Goal: Complete application form: Complete application form

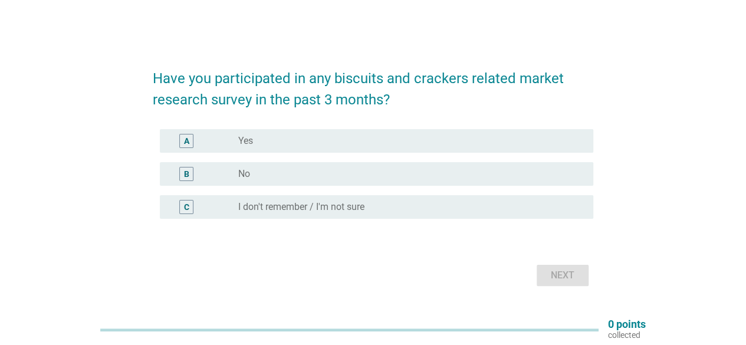
click at [315, 175] on div "radio_button_unchecked No" at bounding box center [406, 174] width 336 height 12
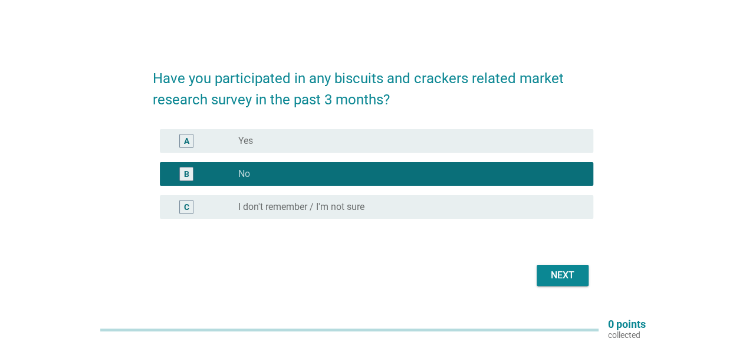
click at [558, 287] on div "Next" at bounding box center [373, 275] width 440 height 28
click at [571, 275] on div "Next" at bounding box center [562, 275] width 33 height 14
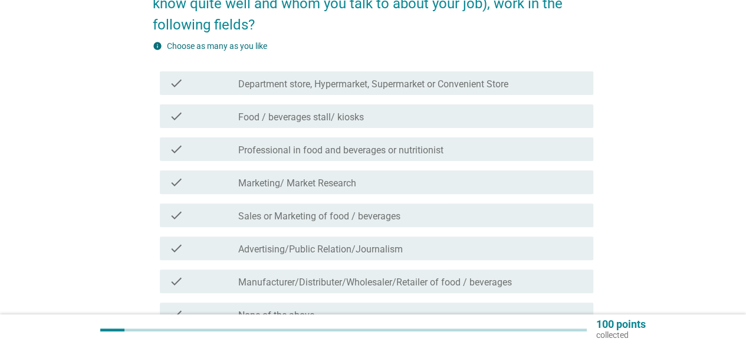
scroll to position [94, 0]
click at [626, 246] on div "Do you or anyone in your immediate family or friends (whom you know quite well …" at bounding box center [372, 170] width 689 height 442
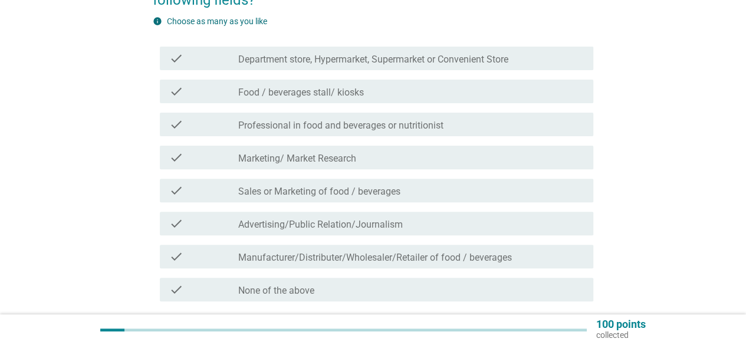
scroll to position [165, 0]
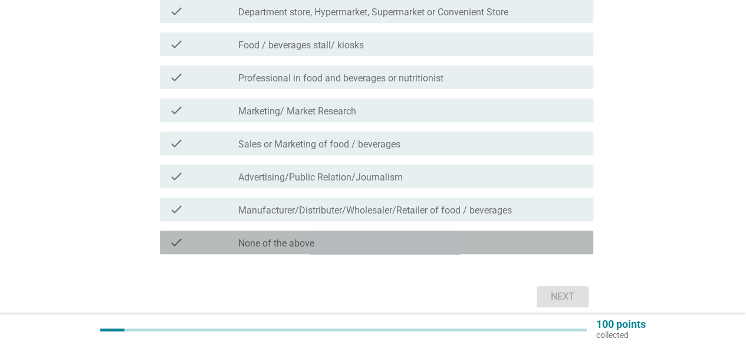
click at [454, 249] on div "check check_box_outline_blank None of the above" at bounding box center [376, 242] width 433 height 24
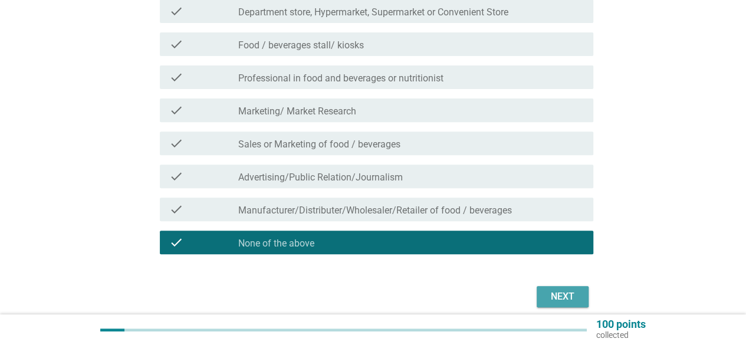
click at [555, 301] on div "Next" at bounding box center [562, 296] width 33 height 14
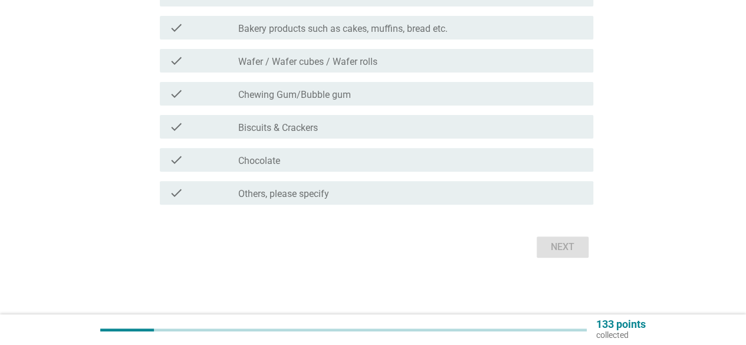
scroll to position [0, 0]
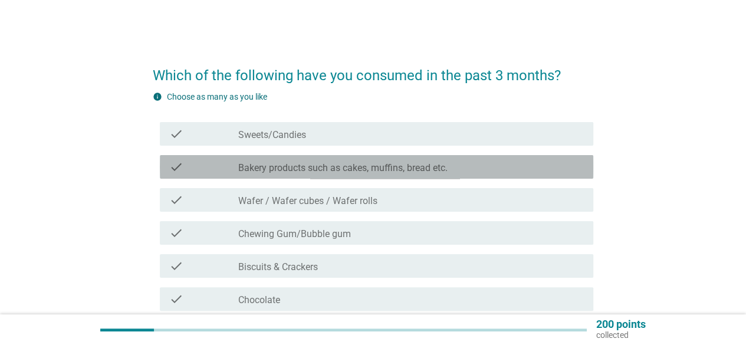
click at [245, 175] on div "check check_box_outline_blank Bakery products such as cakes, muffins, bread etc." at bounding box center [376, 167] width 433 height 24
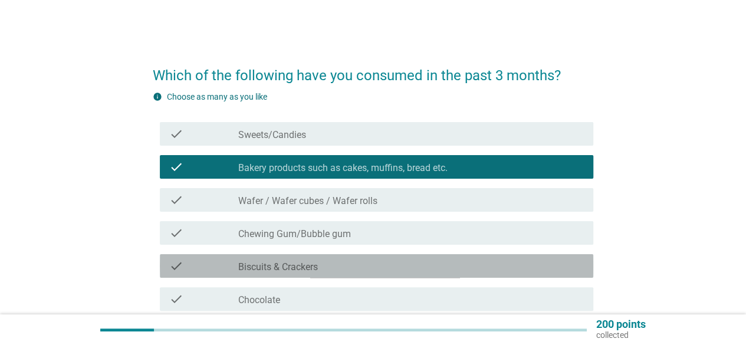
click at [251, 276] on div "check check_box_outline_blank Biscuits & Crackers" at bounding box center [376, 266] width 433 height 24
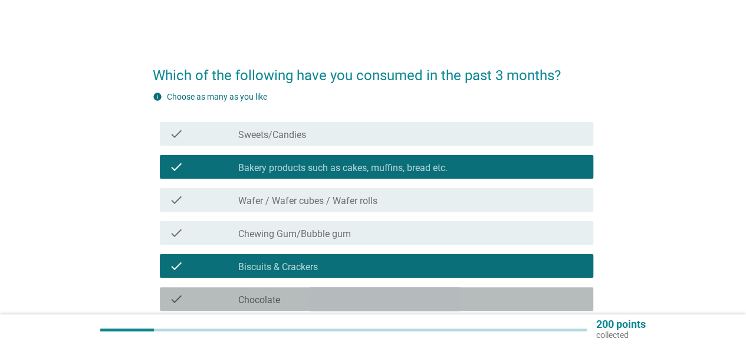
click at [249, 297] on label "Chocolate" at bounding box center [259, 300] width 42 height 12
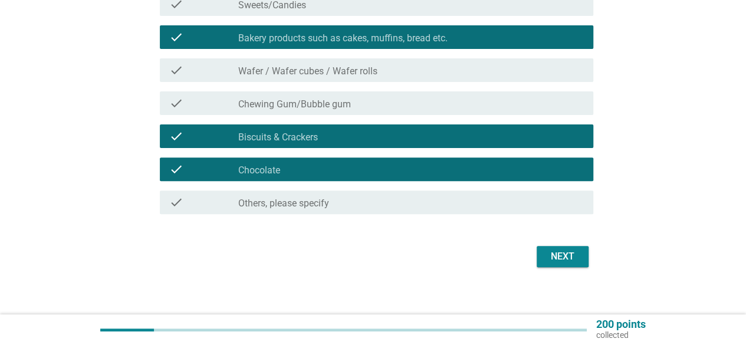
scroll to position [139, 0]
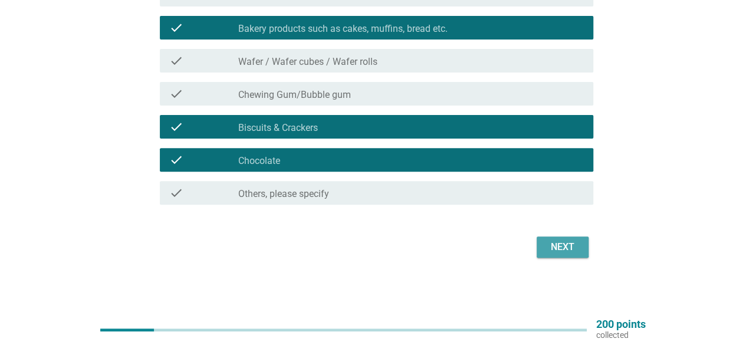
click at [566, 245] on div "Next" at bounding box center [562, 247] width 33 height 14
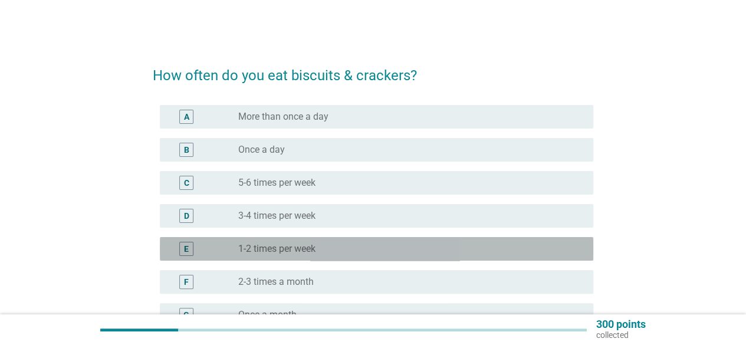
click at [349, 249] on div "radio_button_unchecked 1-2 times per week" at bounding box center [406, 249] width 336 height 12
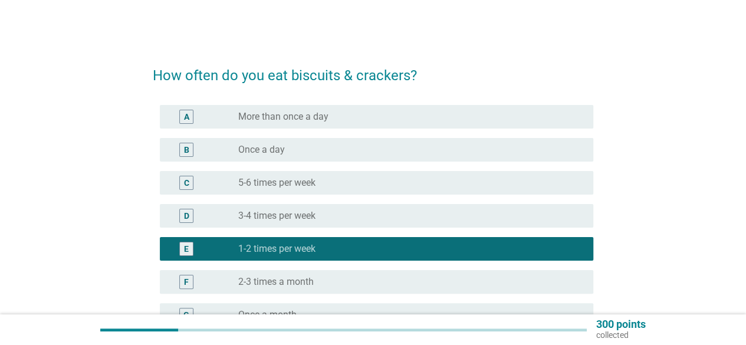
click at [630, 243] on div "How often do you eat biscuits & crackers? A radio_button_unchecked More than on…" at bounding box center [372, 258] width 689 height 429
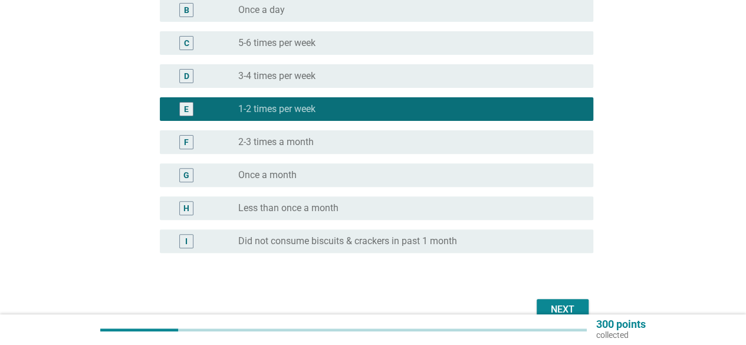
scroll to position [141, 0]
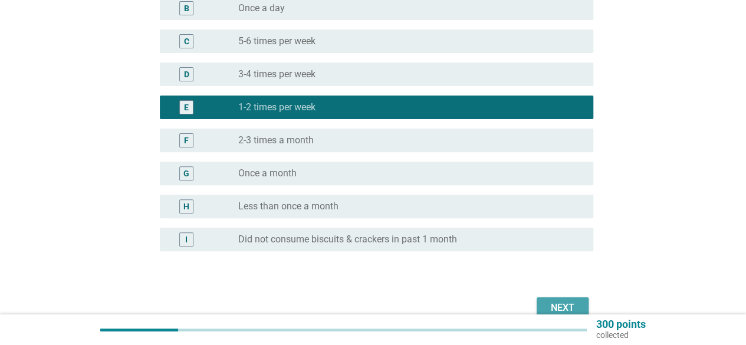
click at [555, 307] on div "Next" at bounding box center [562, 308] width 33 height 14
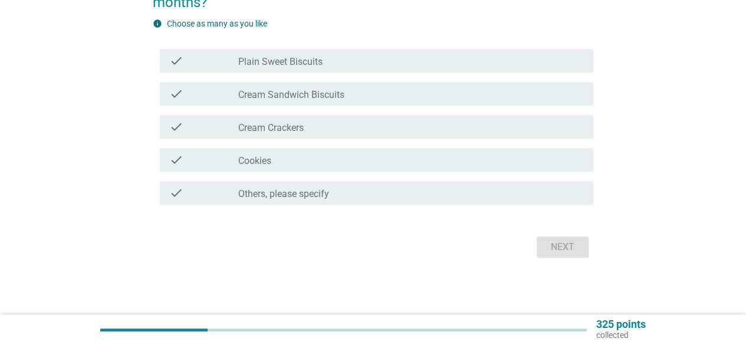
scroll to position [0, 0]
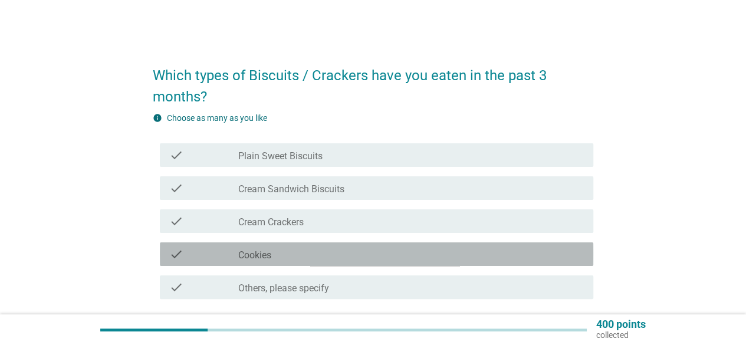
click at [281, 260] on div "check_box_outline_blank Cookies" at bounding box center [410, 254] width 345 height 14
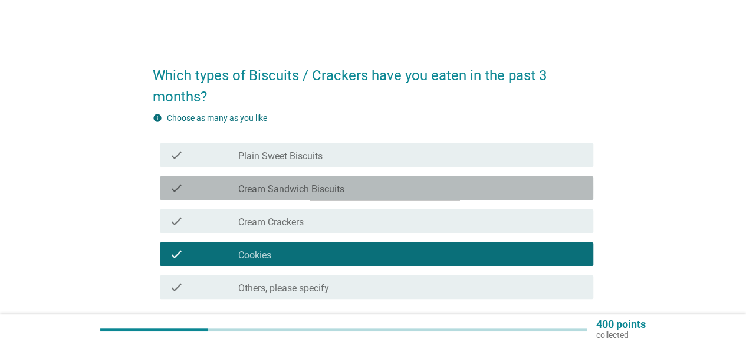
click at [446, 192] on div "check_box_outline_blank Cream Sandwich Biscuits" at bounding box center [410, 188] width 345 height 14
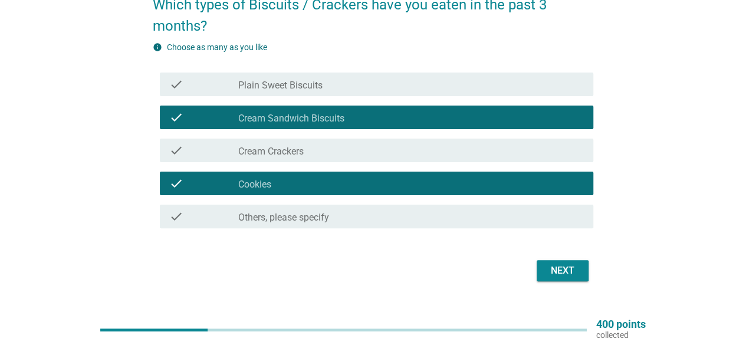
scroll to position [94, 0]
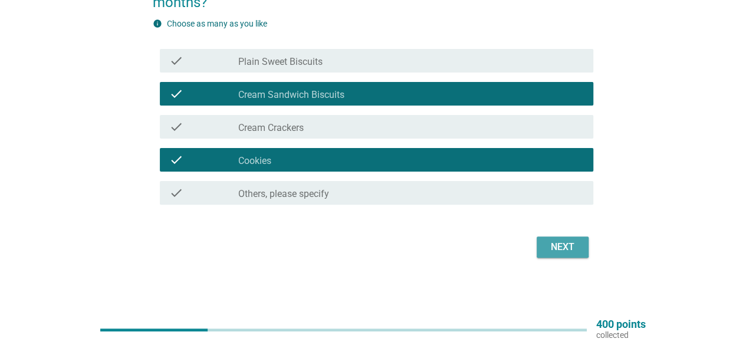
click at [582, 243] on button "Next" at bounding box center [562, 246] width 52 height 21
click at [582, 243] on div "Next" at bounding box center [373, 247] width 440 height 28
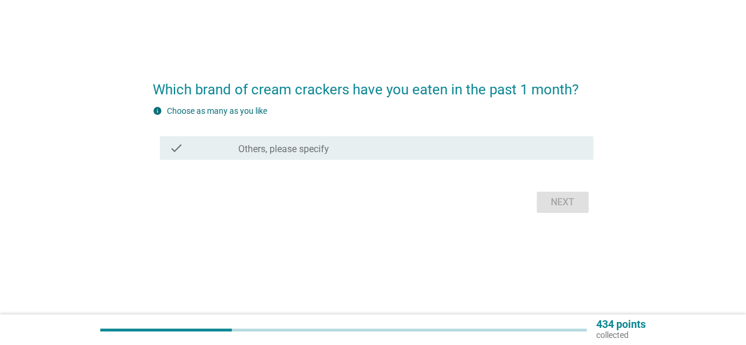
scroll to position [0, 0]
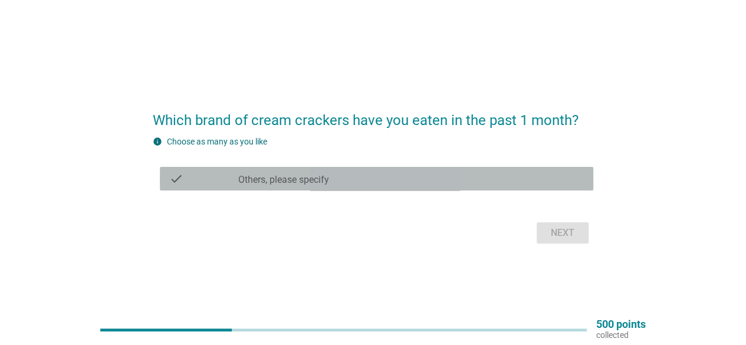
click at [275, 181] on label "Others, please specify" at bounding box center [283, 180] width 91 height 12
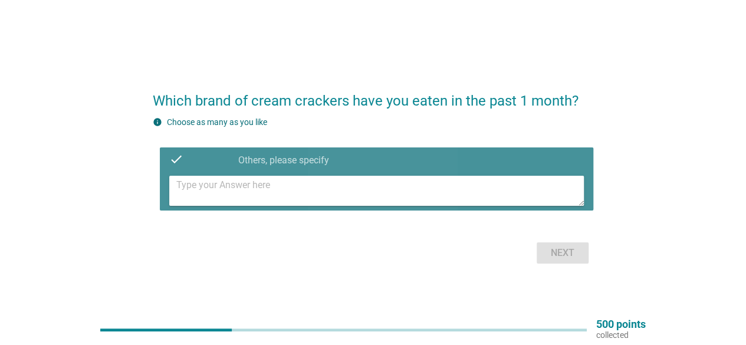
click at [271, 196] on textarea at bounding box center [379, 191] width 407 height 30
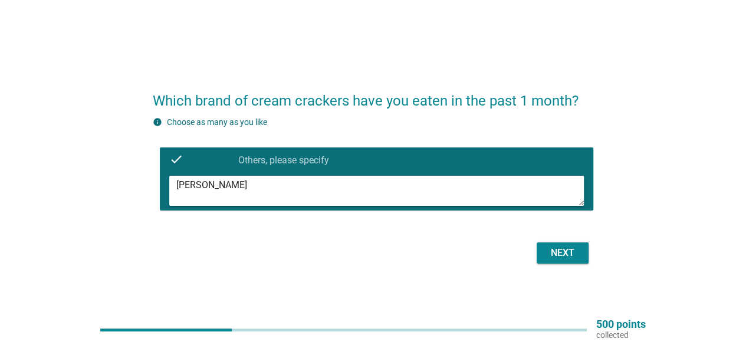
type textarea "[PERSON_NAME]"
click at [567, 256] on div "Next" at bounding box center [562, 253] width 33 height 14
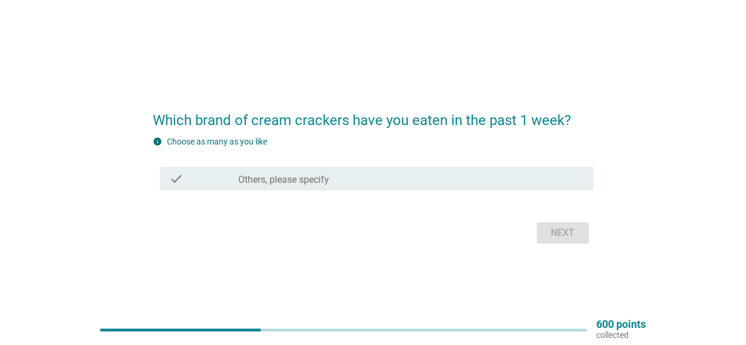
click at [424, 243] on div "Next" at bounding box center [373, 233] width 440 height 28
click at [199, 183] on div "check" at bounding box center [203, 179] width 69 height 14
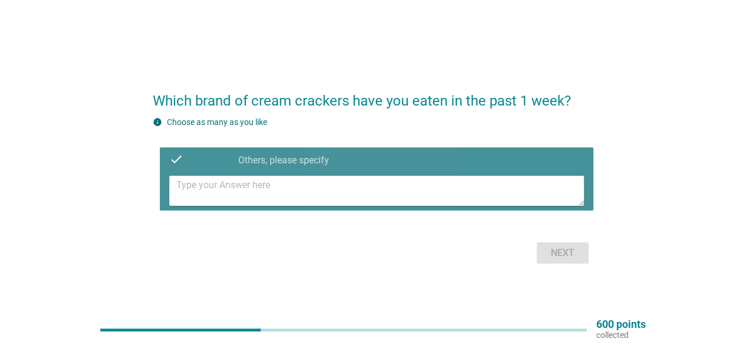
click at [288, 194] on textarea at bounding box center [379, 191] width 407 height 30
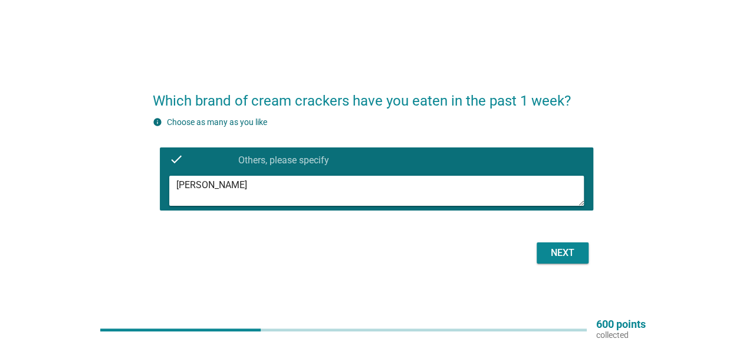
type textarea "[PERSON_NAME]"
click at [558, 247] on div "Next" at bounding box center [562, 253] width 33 height 14
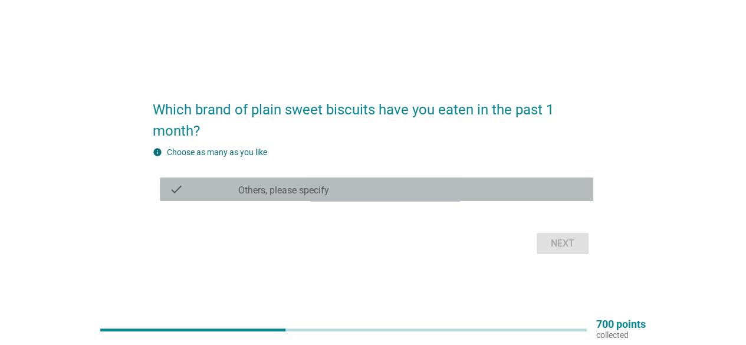
click at [370, 186] on div "check_box_outline_blank Others, please specify" at bounding box center [410, 189] width 345 height 14
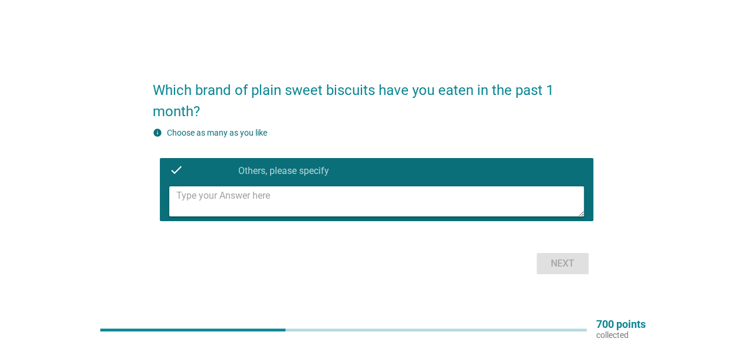
click at [359, 214] on textarea at bounding box center [379, 201] width 407 height 30
type textarea "non"
click at [562, 270] on div "Next" at bounding box center [562, 263] width 33 height 14
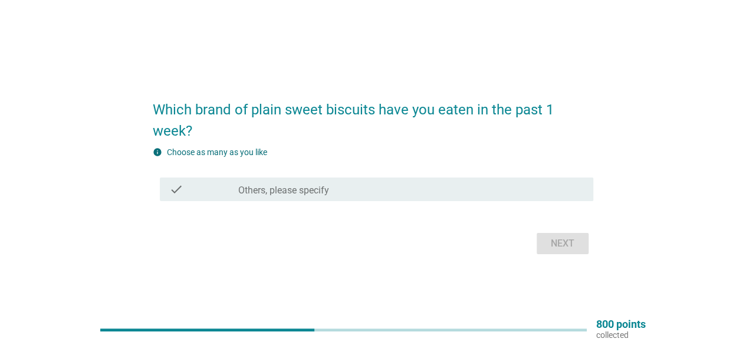
click at [305, 195] on label "Others, please specify" at bounding box center [283, 191] width 91 height 12
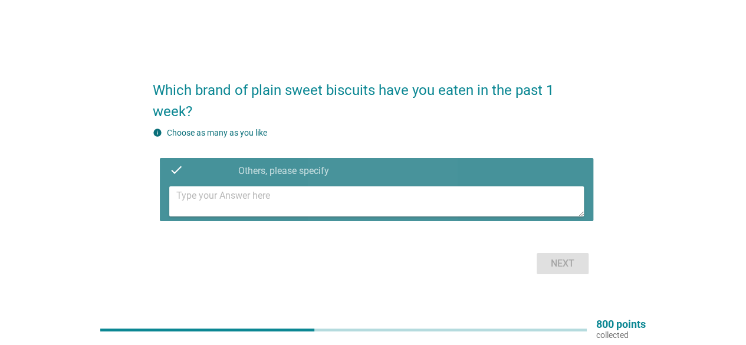
click at [304, 211] on textarea at bounding box center [379, 201] width 407 height 30
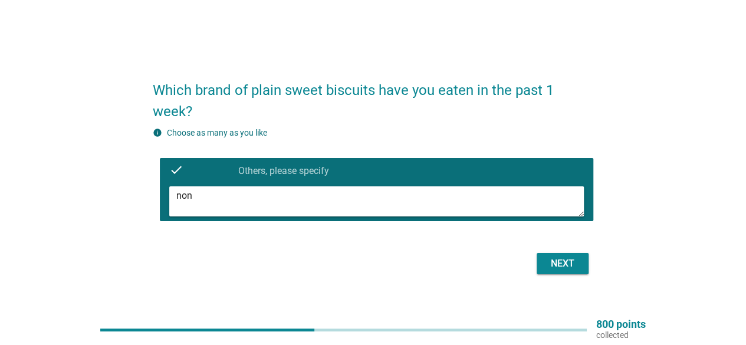
type textarea "non"
click at [577, 261] on div "Next" at bounding box center [562, 263] width 33 height 14
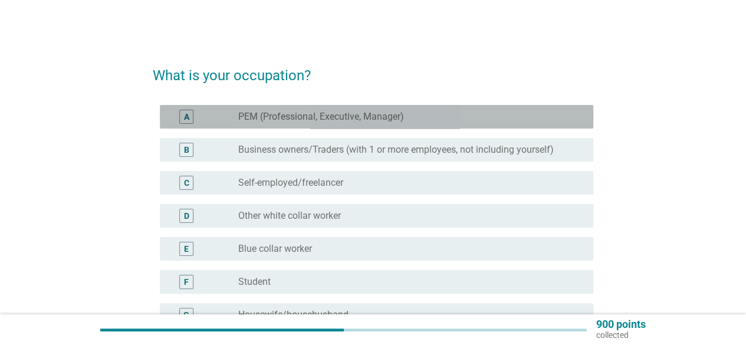
click at [328, 110] on div "radio_button_unchecked PEM (Professional, Executive, Manager)" at bounding box center [410, 117] width 345 height 14
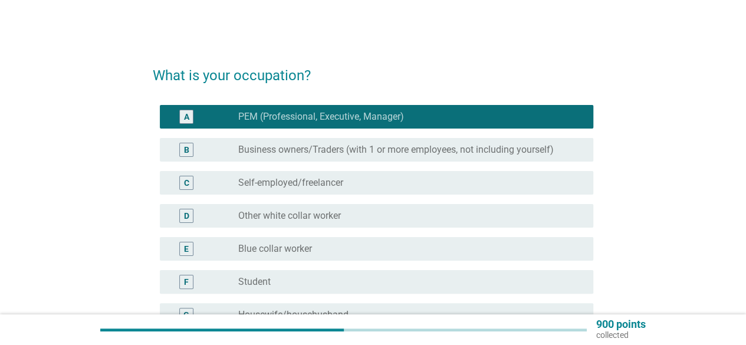
click at [652, 205] on div "What is your occupation? A radio_button_checked PEM (Professional, Executive, M…" at bounding box center [372, 258] width 689 height 429
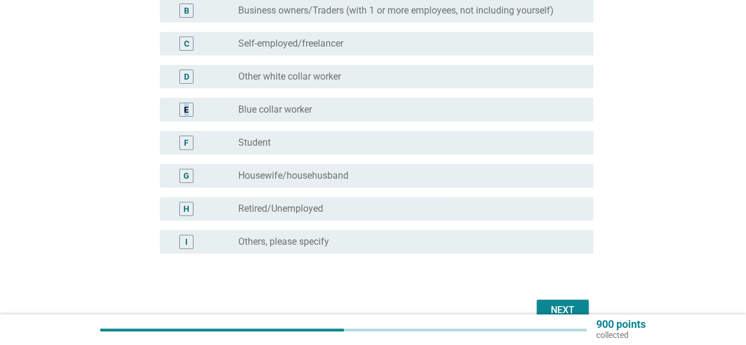
scroll to position [189, 0]
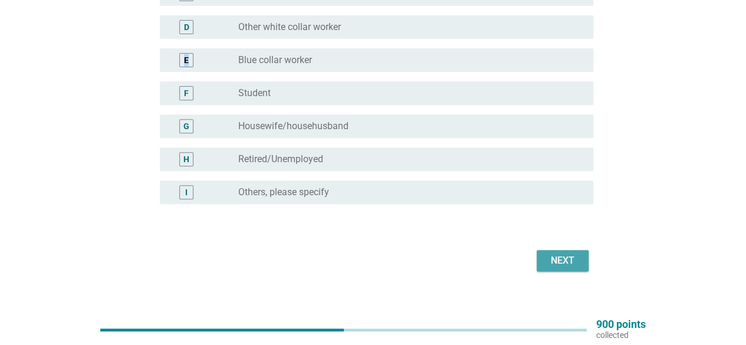
click at [564, 258] on div "Next" at bounding box center [562, 260] width 33 height 14
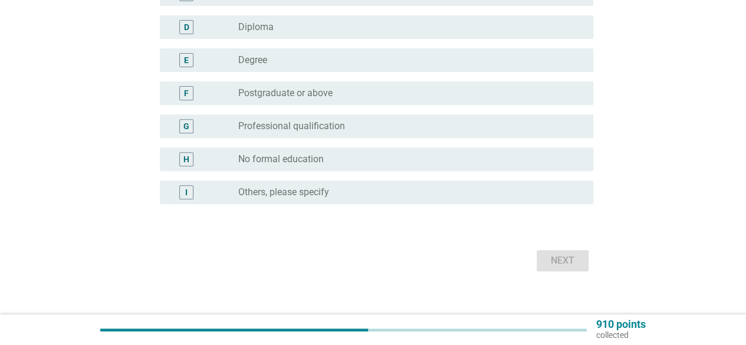
scroll to position [0, 0]
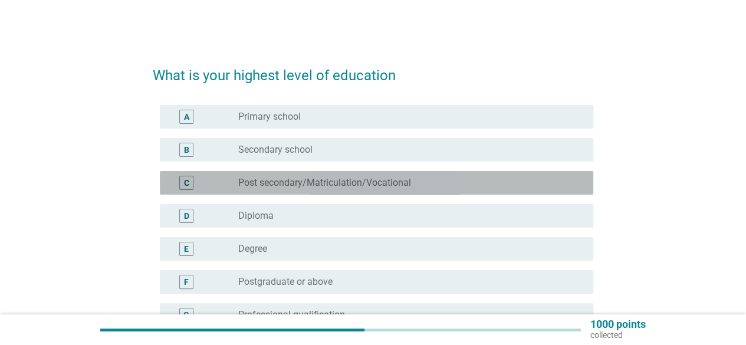
click at [530, 176] on div "radio_button_unchecked Post secondary/Matriculation/Vocational" at bounding box center [410, 183] width 345 height 14
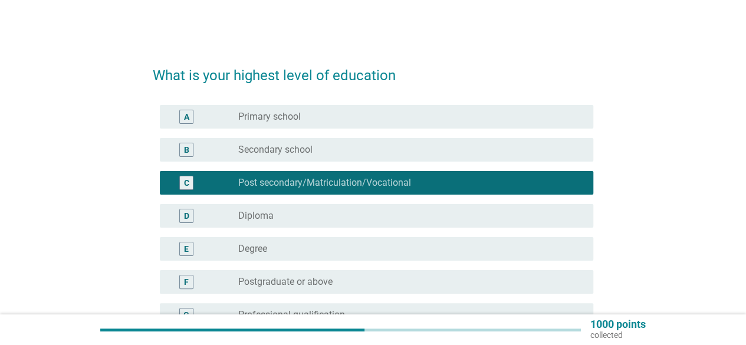
click at [704, 223] on div "What is your highest level of education A radio_button_unchecked Primary school…" at bounding box center [372, 258] width 689 height 429
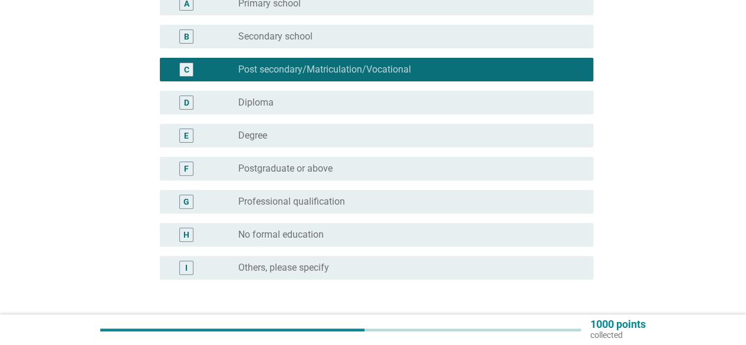
scroll to position [141, 0]
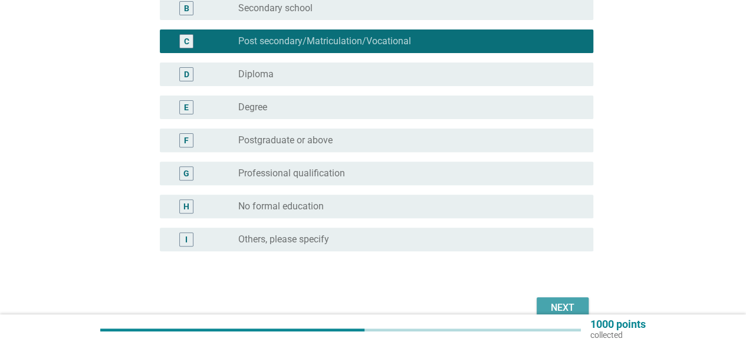
click at [558, 302] on div "Next" at bounding box center [562, 308] width 33 height 14
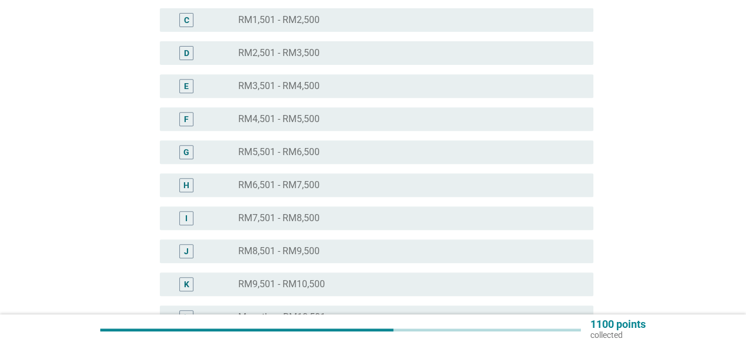
scroll to position [259, 0]
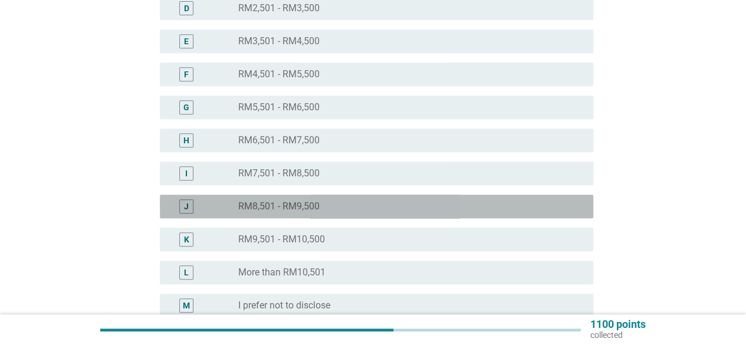
click at [409, 206] on div "radio_button_unchecked RM8,501 - RM9,500" at bounding box center [406, 206] width 336 height 12
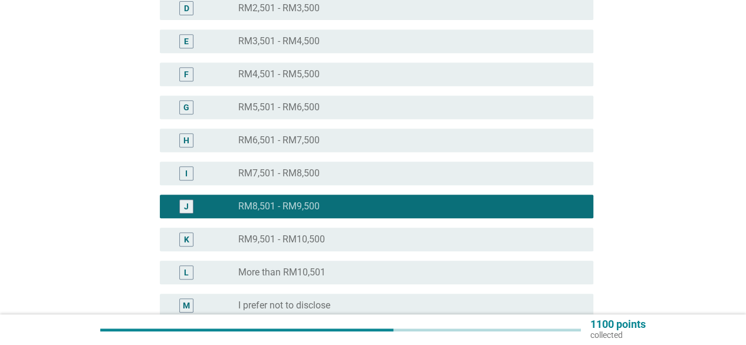
click at [667, 289] on div "Which income bracket represents your household income? Household income is a me…" at bounding box center [372, 90] width 689 height 613
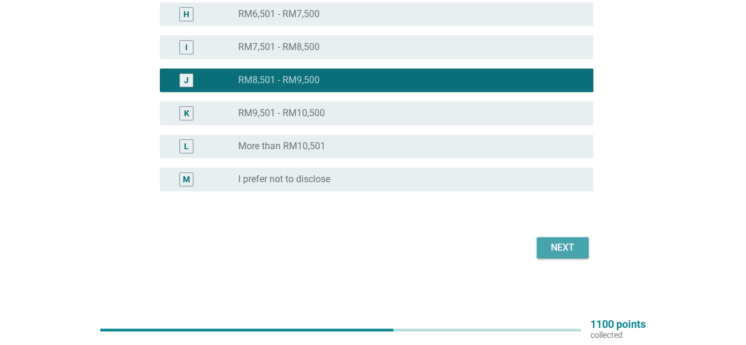
click at [562, 249] on div "Next" at bounding box center [562, 248] width 33 height 14
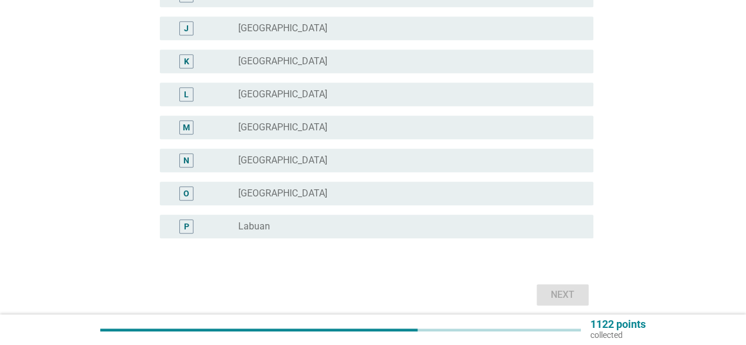
scroll to position [0, 0]
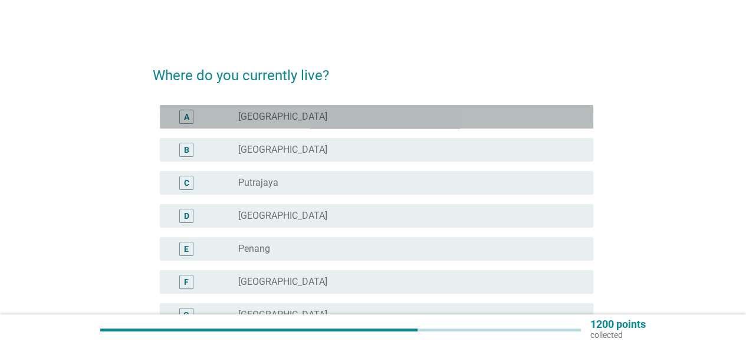
click at [483, 114] on div "radio_button_unchecked [GEOGRAPHIC_DATA]" at bounding box center [406, 117] width 336 height 12
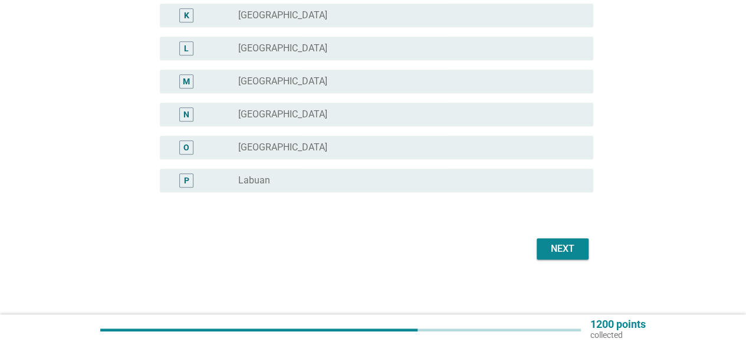
scroll to position [433, 0]
click at [558, 249] on div "Next" at bounding box center [562, 248] width 33 height 14
